Goal: Navigation & Orientation: Find specific page/section

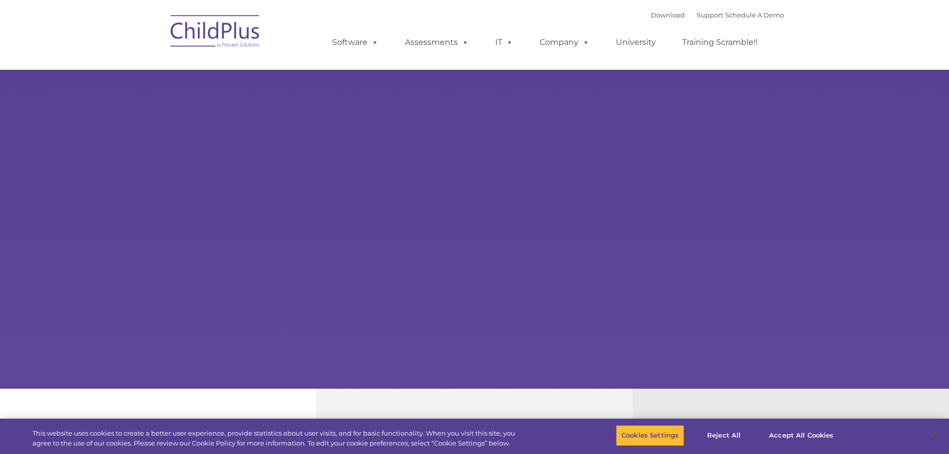
select select "MEDIUM"
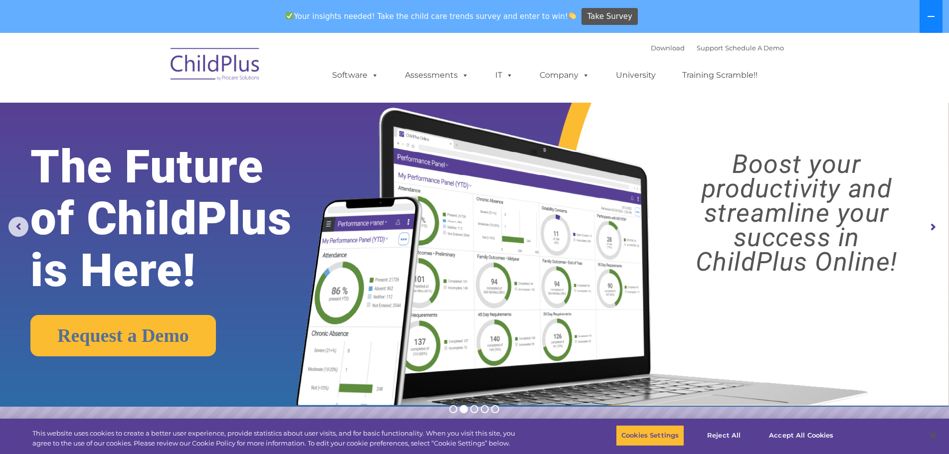
click at [927, 12] on button at bounding box center [931, 16] width 23 height 33
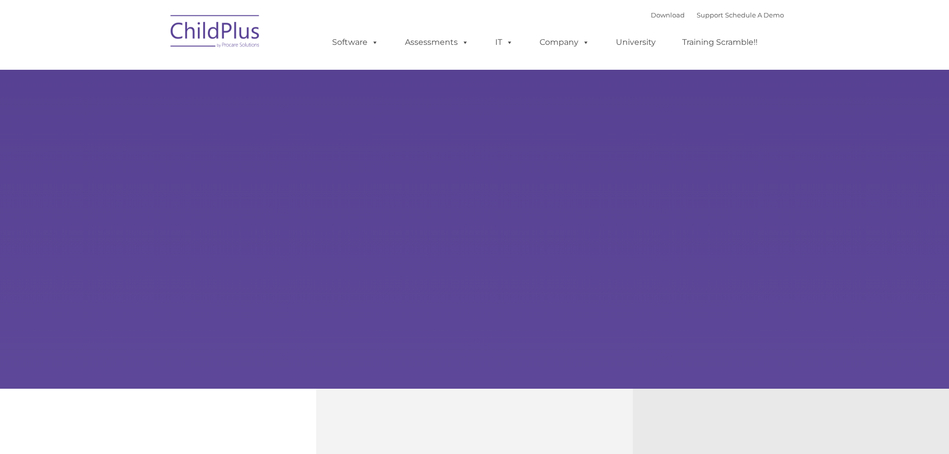
type input ""
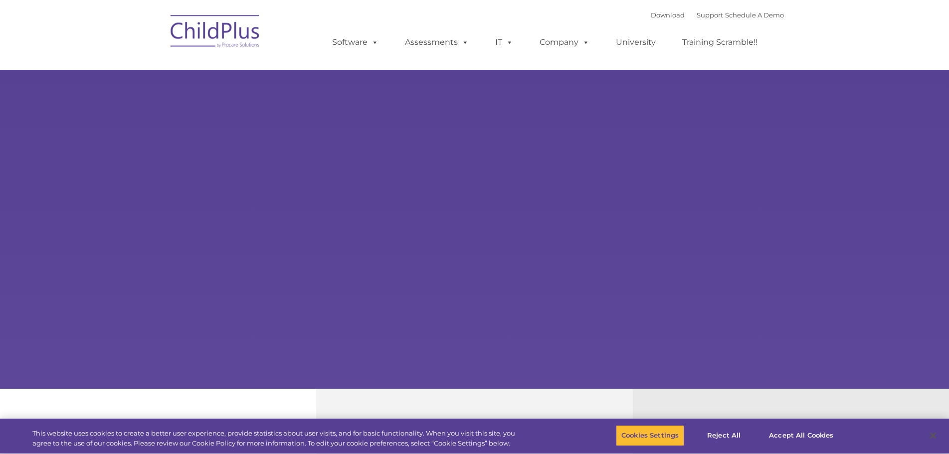
select select "MEDIUM"
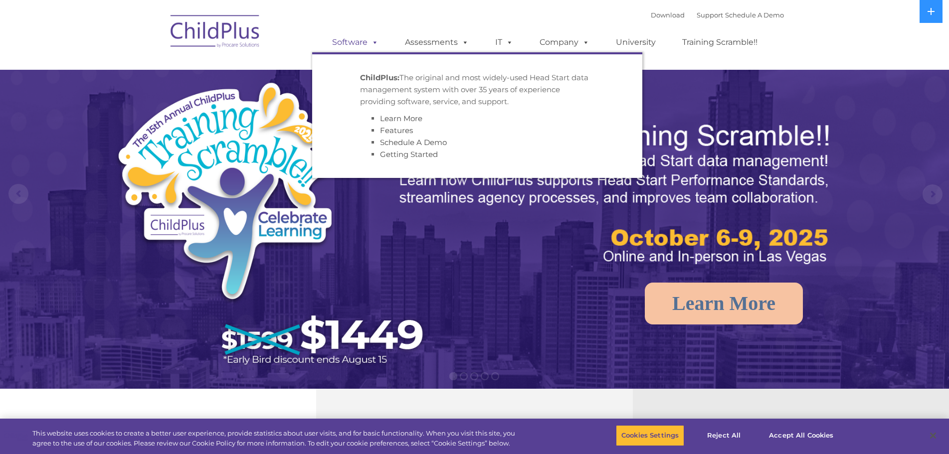
click at [362, 37] on link "Software" at bounding box center [355, 42] width 66 height 20
click at [362, 45] on link "Software" at bounding box center [355, 42] width 66 height 20
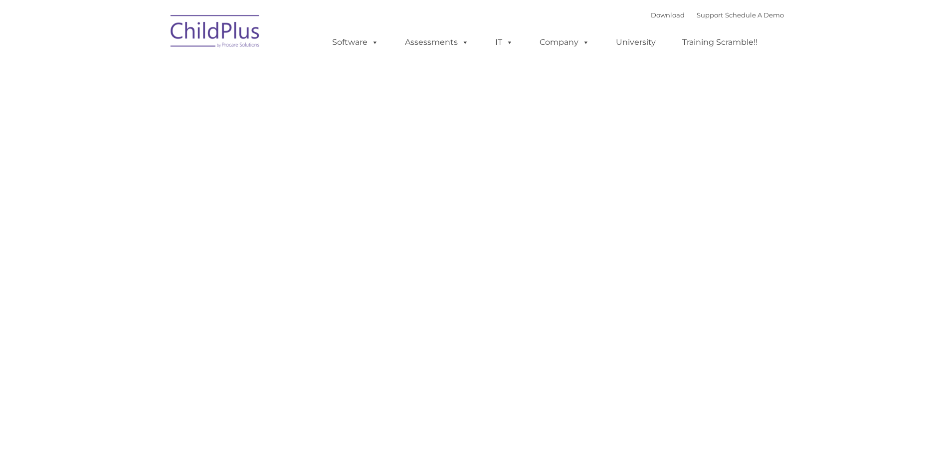
type input ""
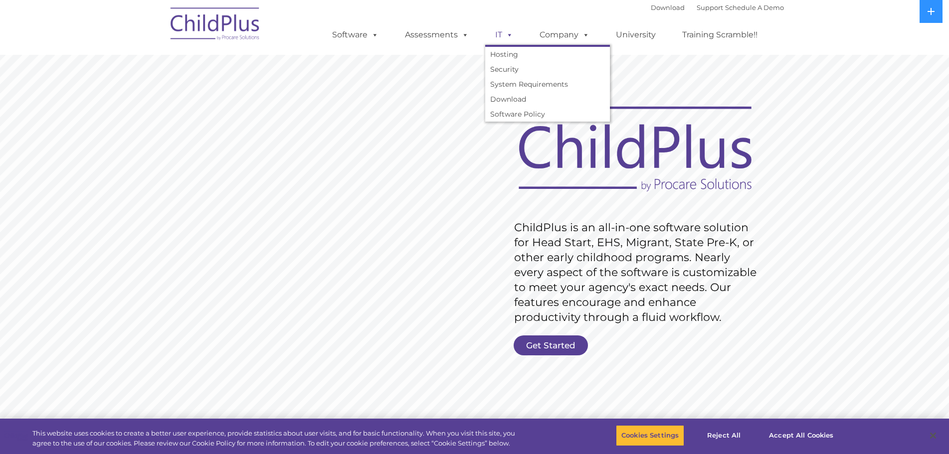
click at [502, 41] on link "IT" at bounding box center [504, 35] width 38 height 20
click at [928, 10] on icon at bounding box center [931, 11] width 8 height 8
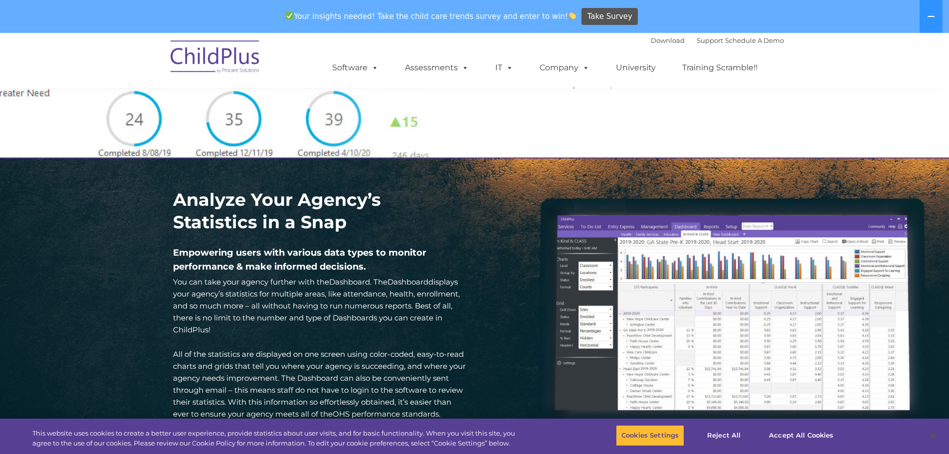
scroll to position [1230, 0]
